Goal: Transaction & Acquisition: Purchase product/service

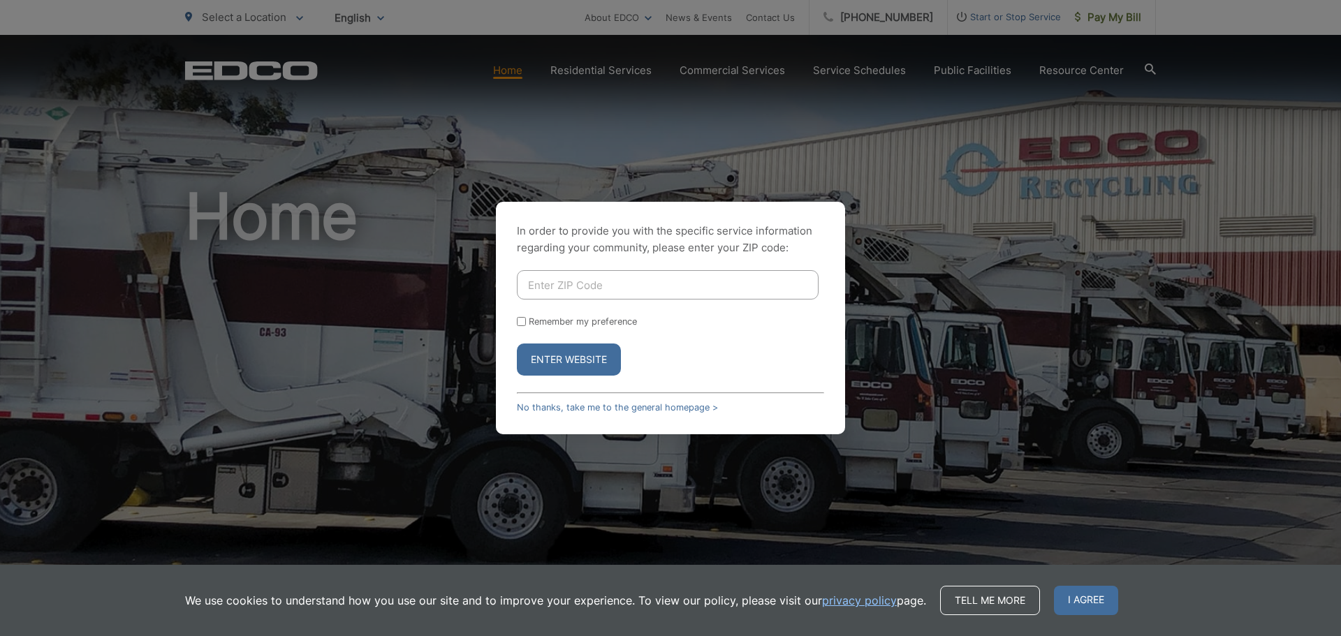
click at [609, 284] on input "Enter ZIP Code" at bounding box center [668, 284] width 302 height 29
type input "92075"
click at [599, 356] on button "Enter Website" at bounding box center [569, 360] width 104 height 32
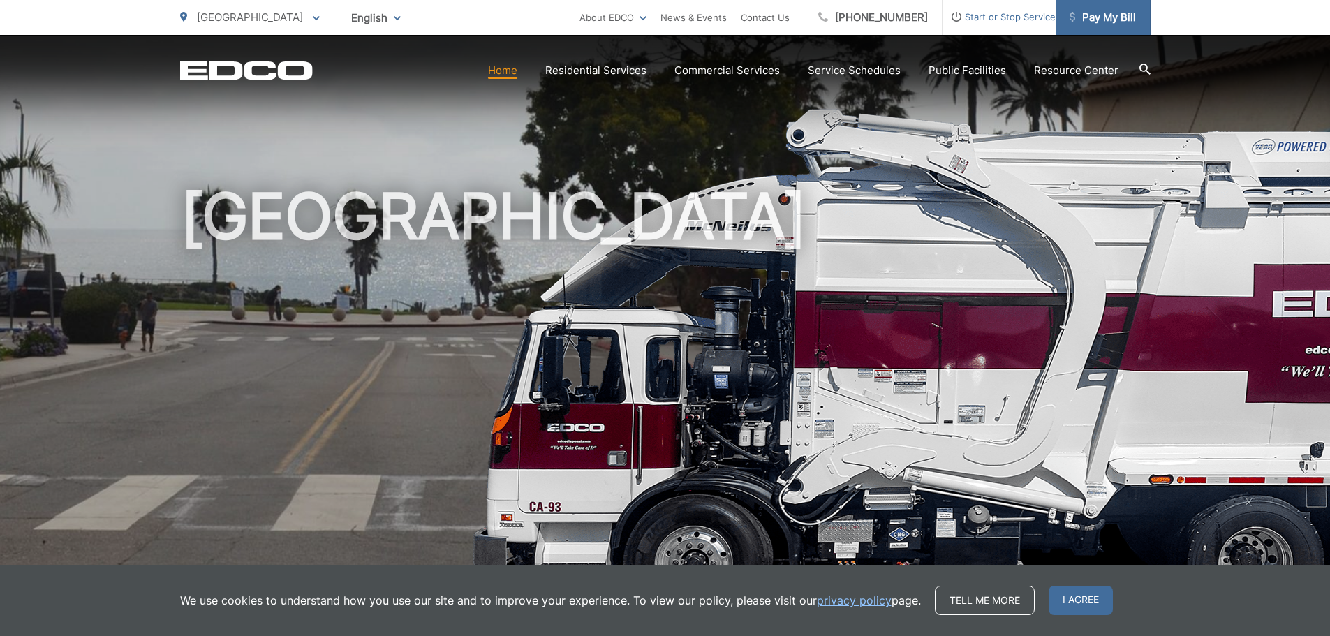
click at [1095, 9] on span "Pay My Bill" at bounding box center [1103, 17] width 66 height 17
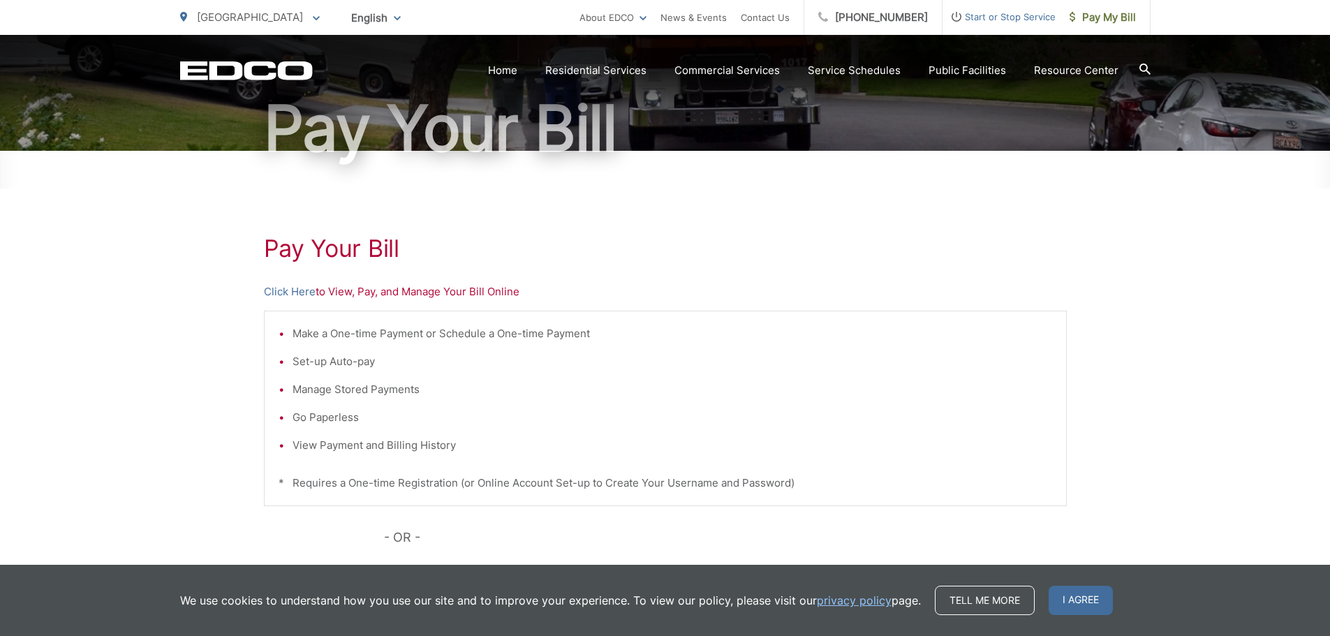
scroll to position [140, 0]
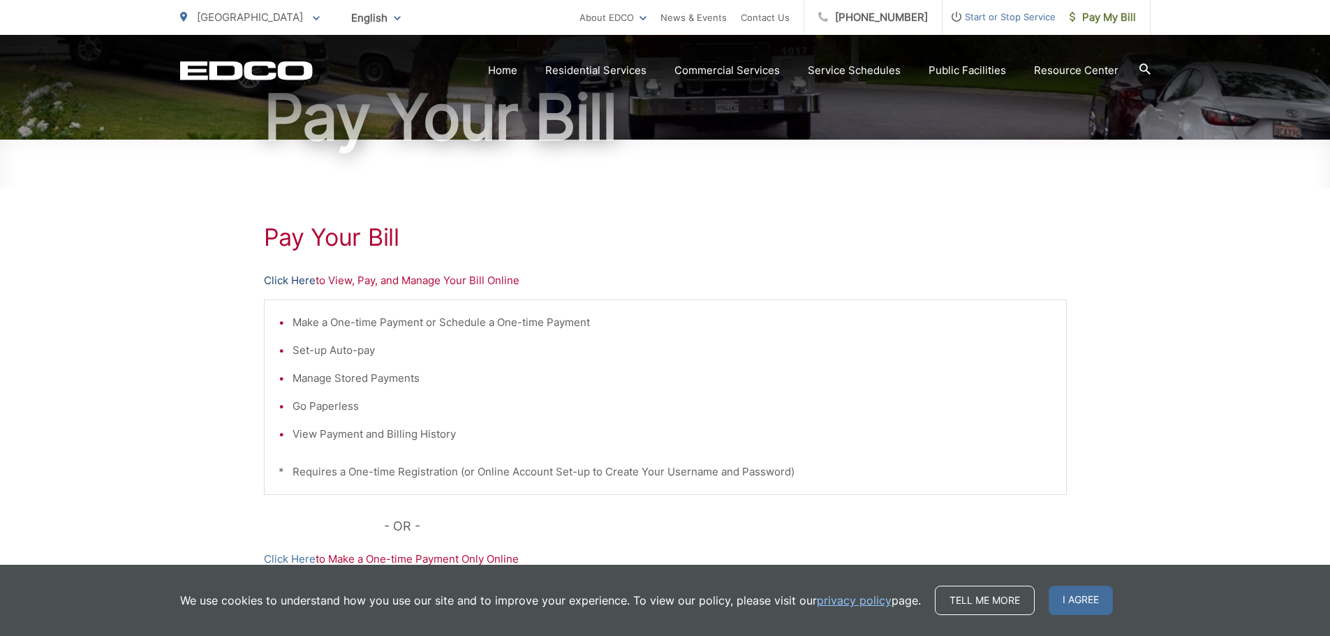
click at [288, 284] on link "Click Here" at bounding box center [290, 280] width 52 height 17
